Goal: Task Accomplishment & Management: Use online tool/utility

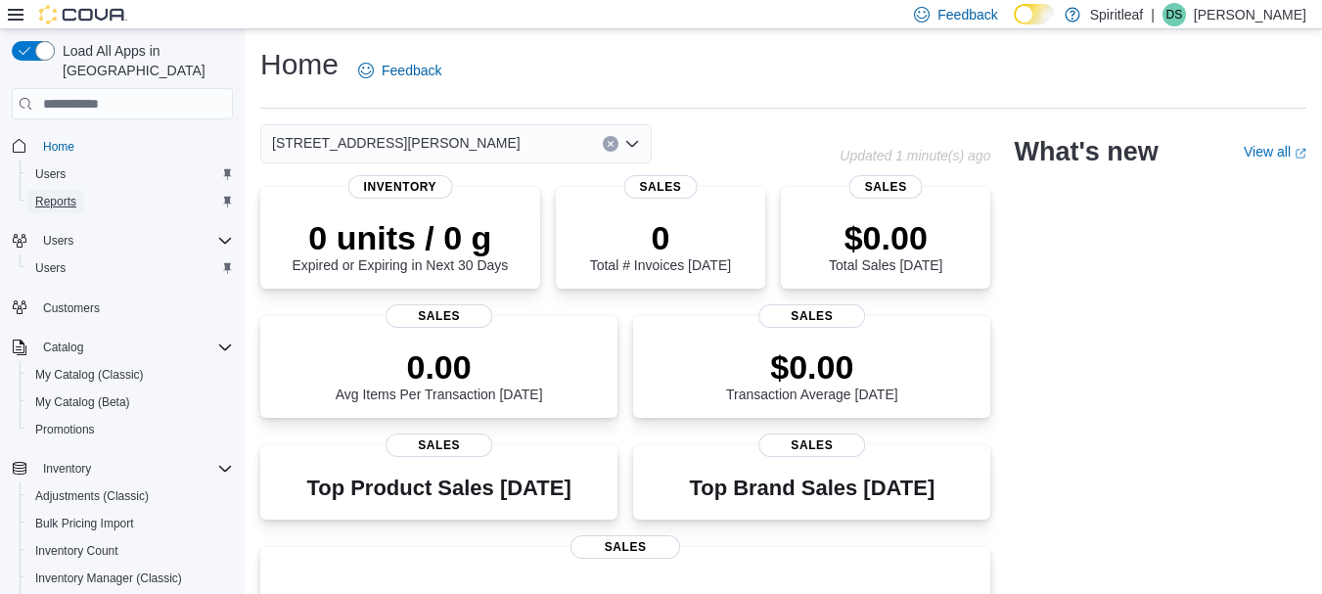
click at [69, 194] on span "Reports" at bounding box center [55, 202] width 41 height 16
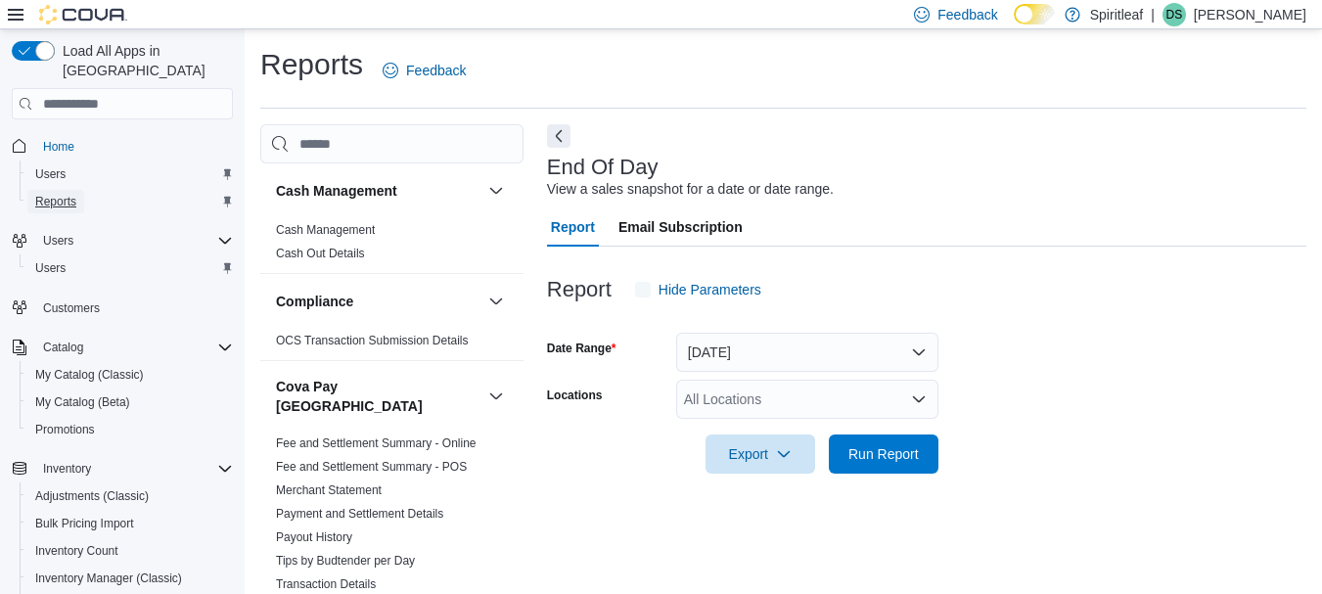
scroll to position [31, 0]
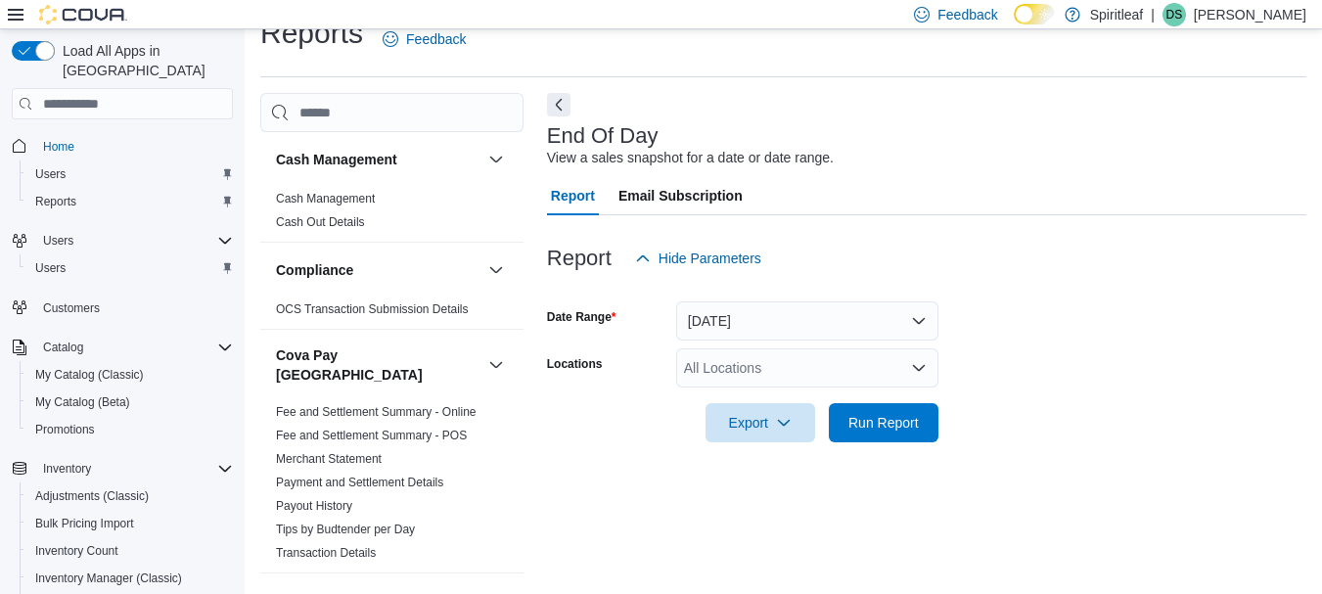
click at [734, 373] on div "All Locations" at bounding box center [807, 367] width 262 height 39
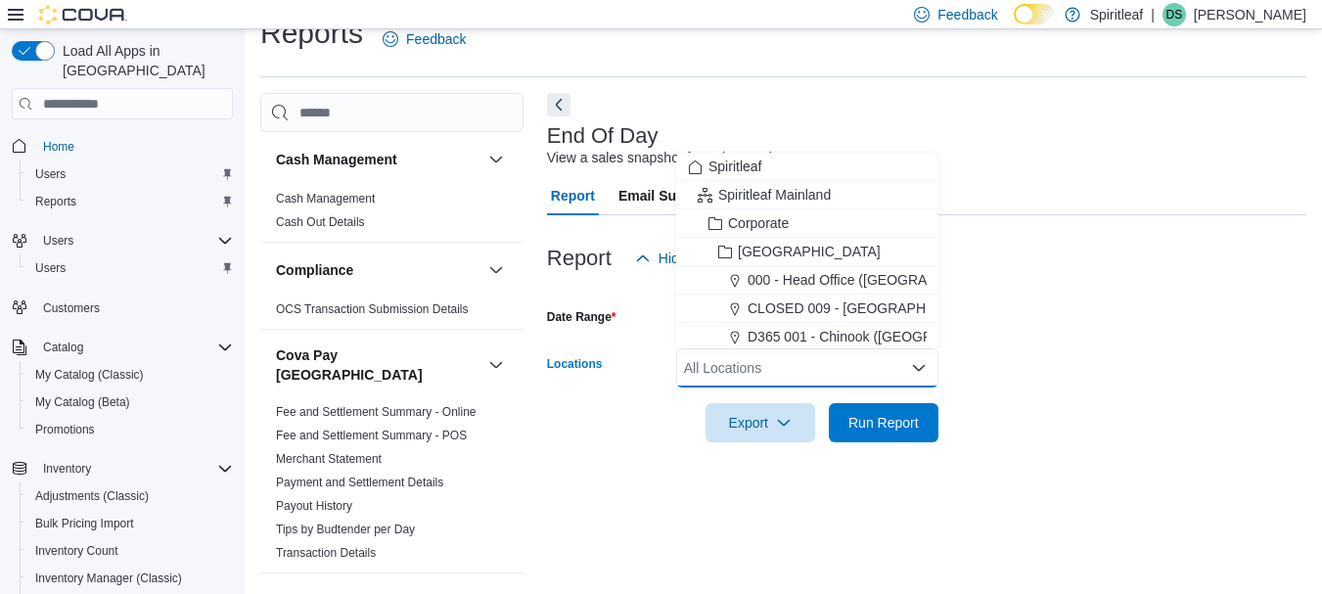
click at [997, 314] on form "Date Range [DATE] Locations All Locations Combo box. Selected. Combo box input.…" at bounding box center [926, 360] width 759 height 164
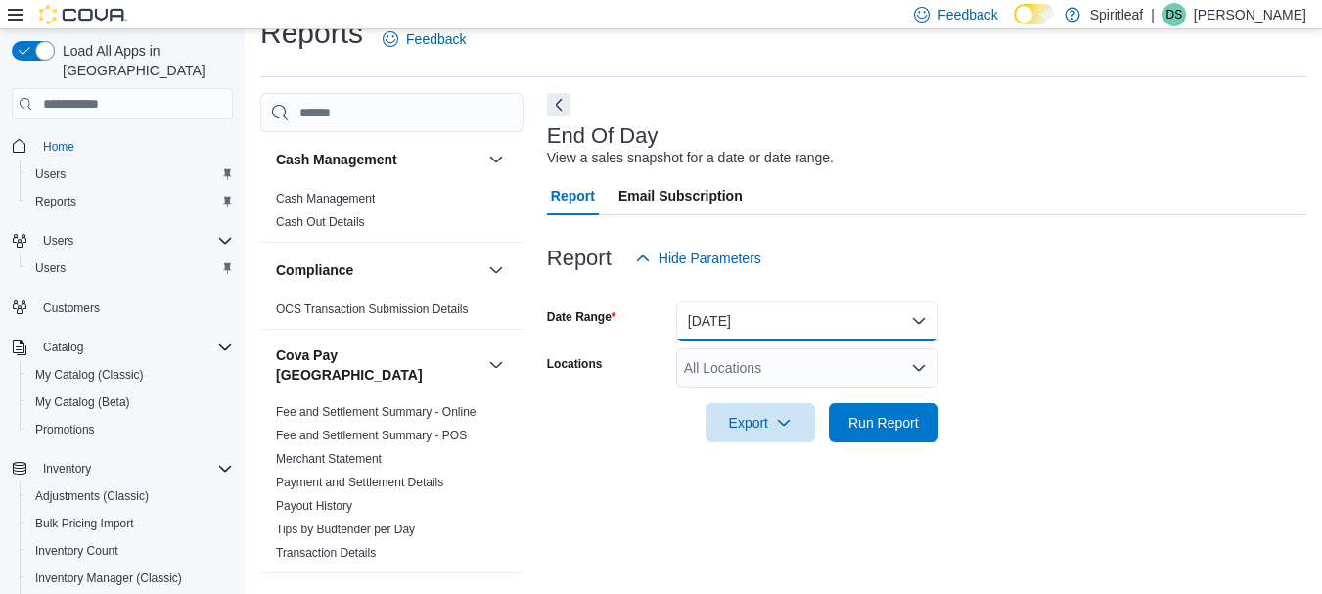
click at [864, 318] on button "[DATE]" at bounding box center [807, 320] width 262 height 39
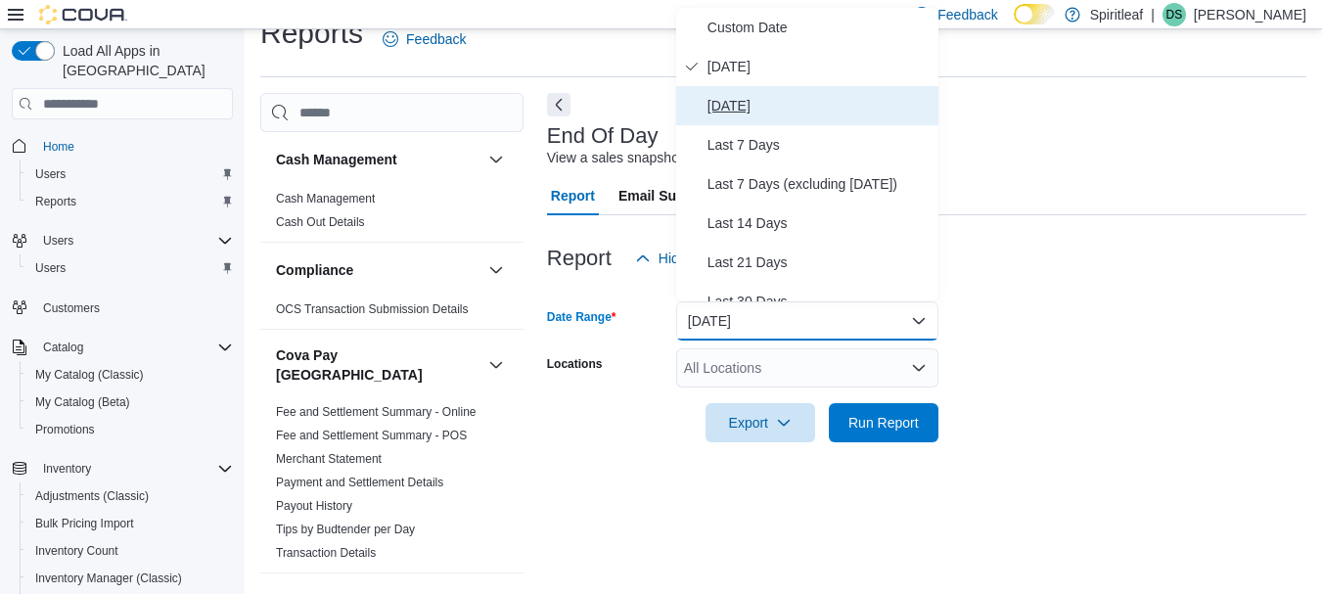
click at [762, 109] on span "[DATE]" at bounding box center [818, 105] width 223 height 23
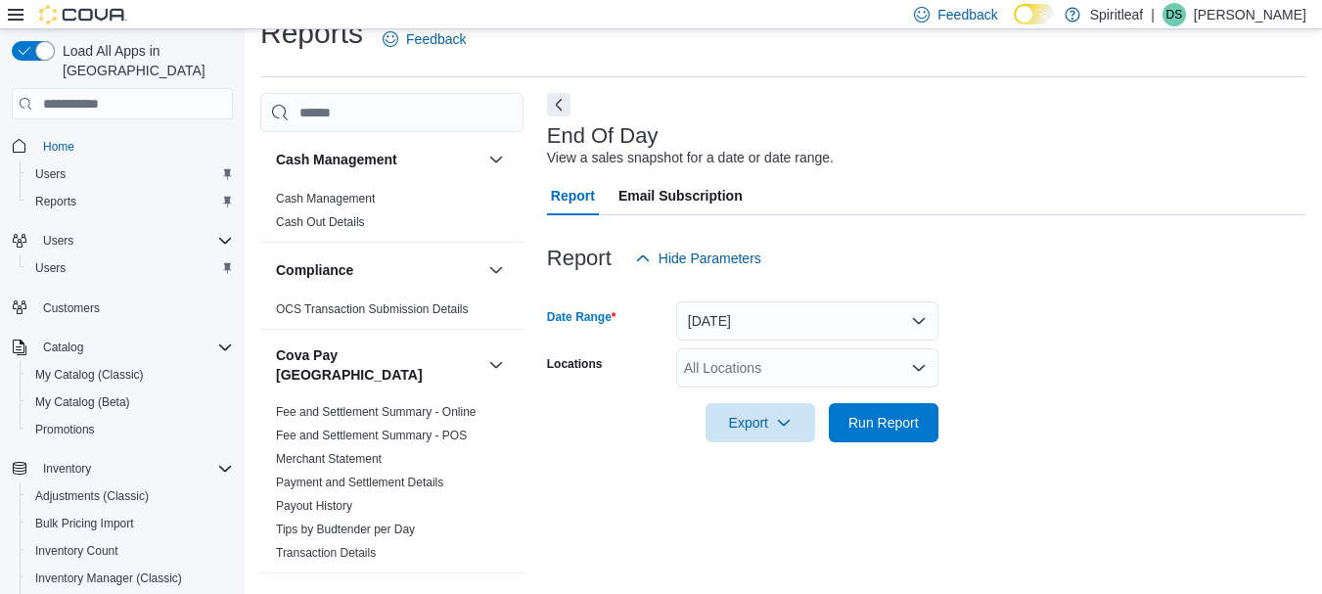
click at [695, 352] on div "All Locations" at bounding box center [807, 367] width 262 height 39
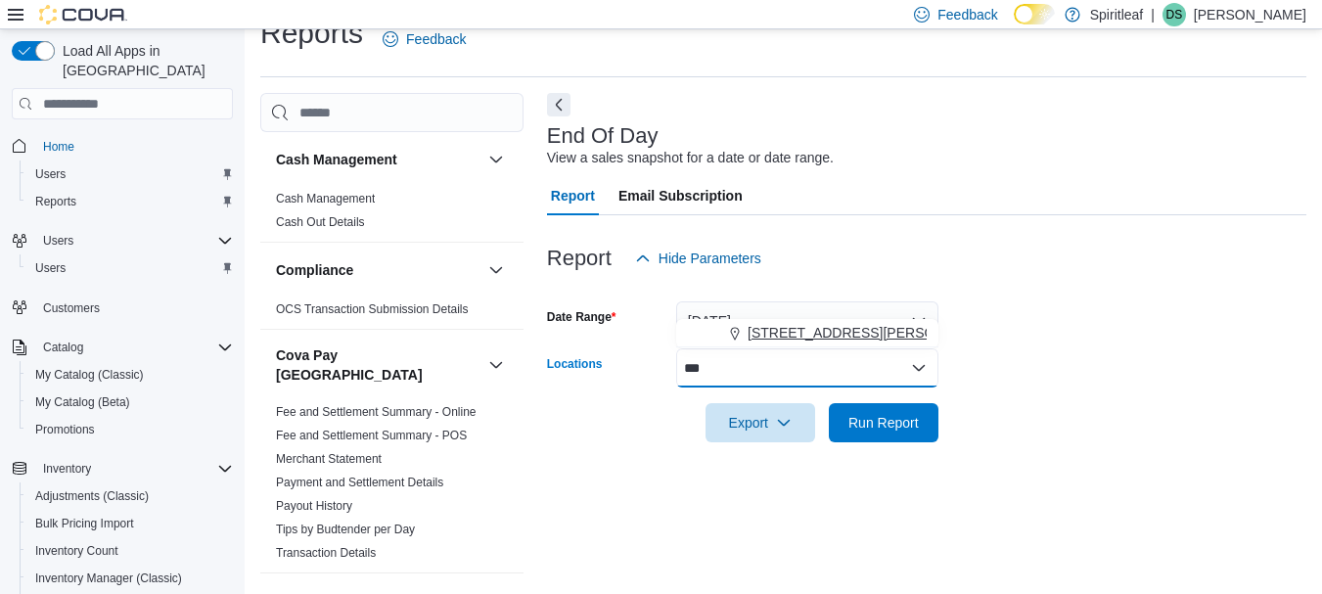
type input "***"
click at [814, 333] on span "[STREET_ADDRESS][PERSON_NAME]" at bounding box center [871, 333] width 248 height 20
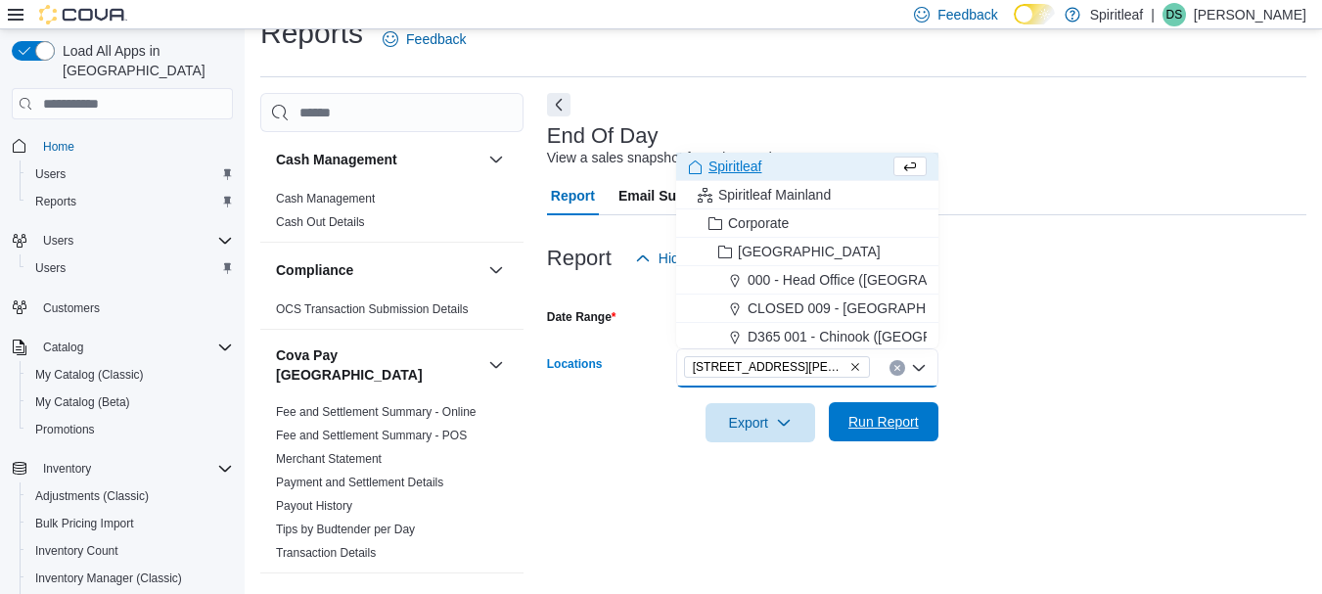
click at [883, 425] on span "Run Report" at bounding box center [883, 422] width 70 height 20
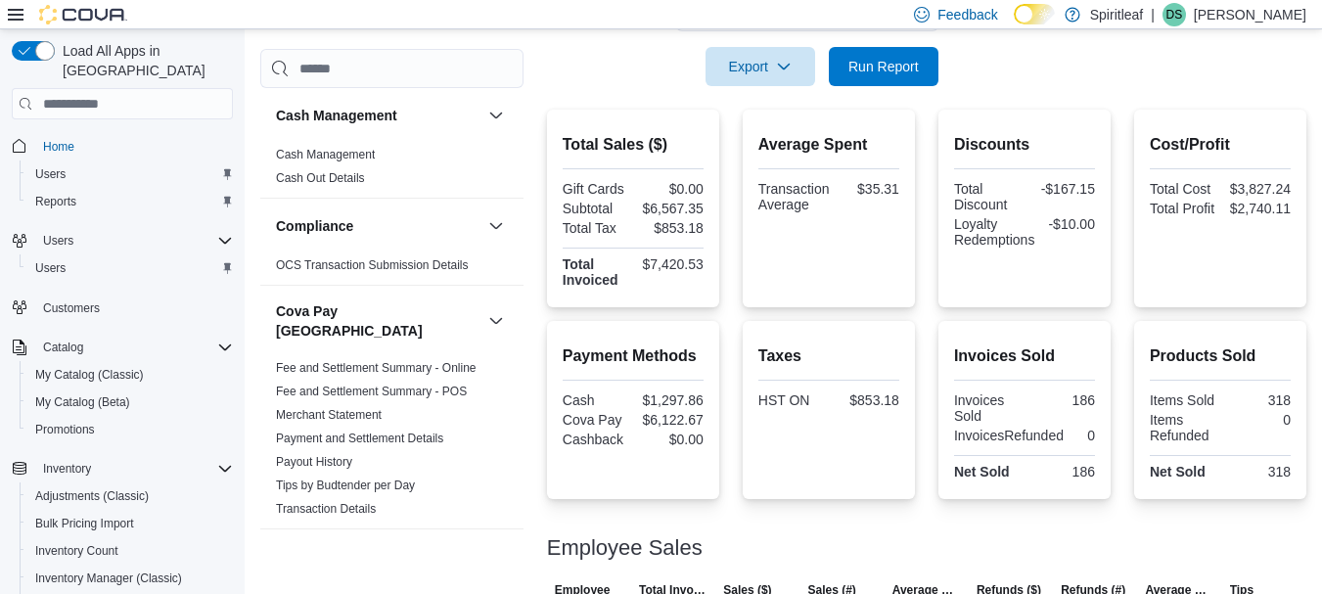
scroll to position [388, 0]
